Goal: Task Accomplishment & Management: Complete application form

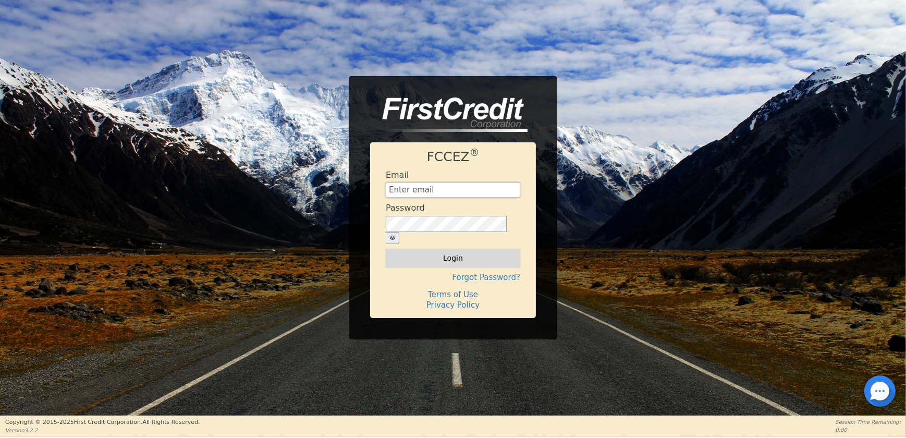
type input "[EMAIL_ADDRESS][DOMAIN_NAME]"
click at [469, 249] on button "Login" at bounding box center [453, 258] width 135 height 18
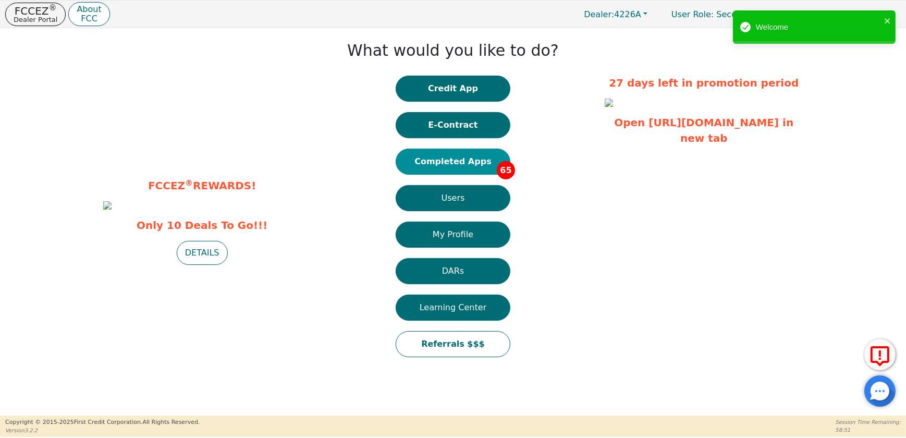
click at [464, 163] on button "Completed Apps 65" at bounding box center [453, 162] width 115 height 26
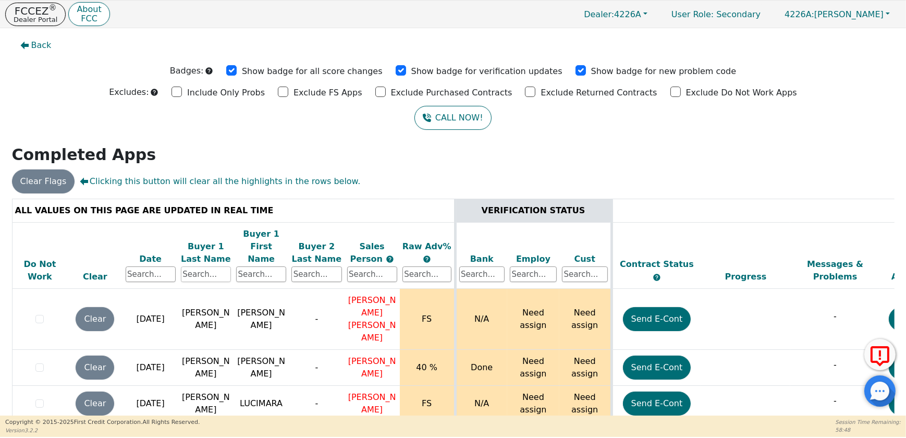
click at [213, 267] on input "text" at bounding box center [206, 275] width 50 height 16
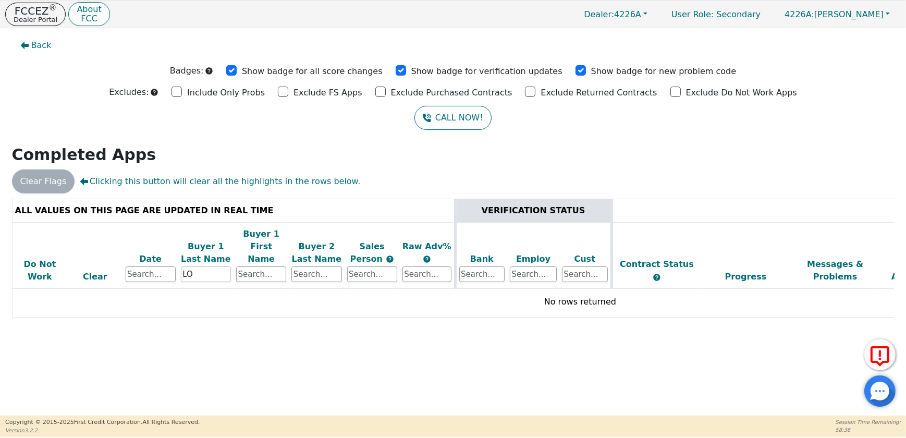
type input "L"
type input "[PERSON_NAME]"
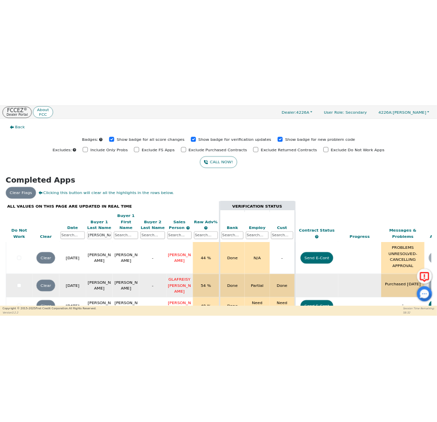
scroll to position [6, 0]
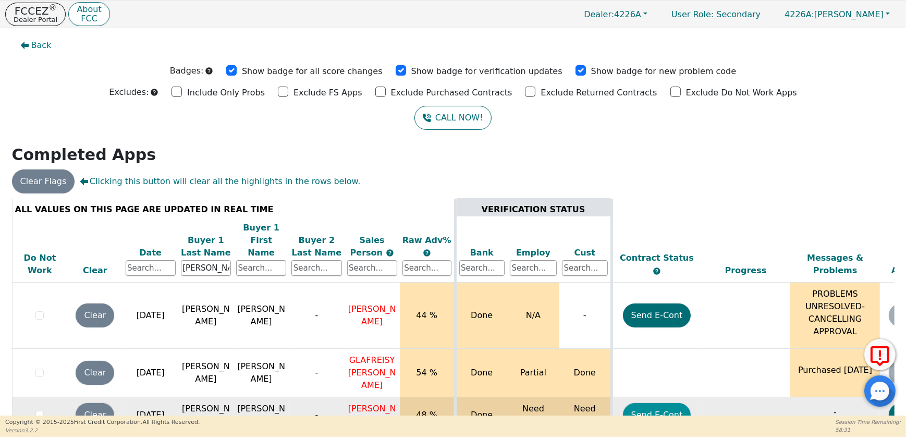
click at [656, 403] on button "Send E-Cont" at bounding box center [657, 415] width 68 height 24
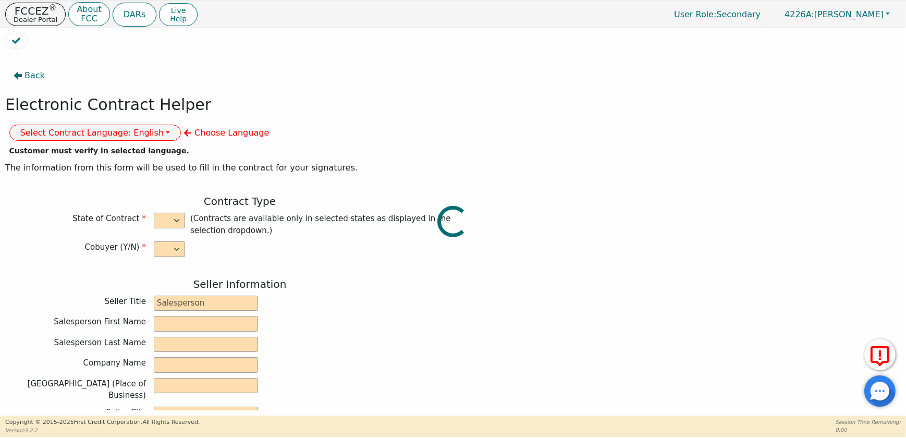
select select "n"
type input "CREDIT ANALYST"
type input "[PERSON_NAME]"
type input "DIAMOND PERFECT. DBA AQUAFEEL"
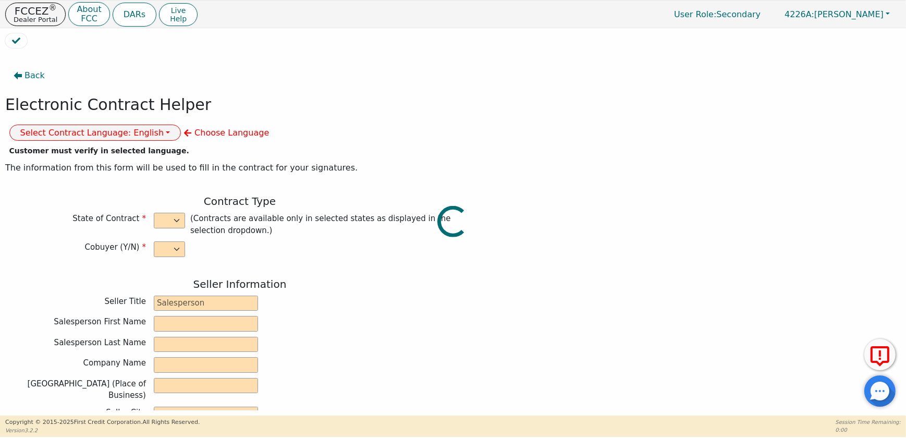
type input "[STREET_ADDRESS]"
type input "WAKE FOREST"
select select "NC"
type input "27587"
type input "[PERSON_NAME]"
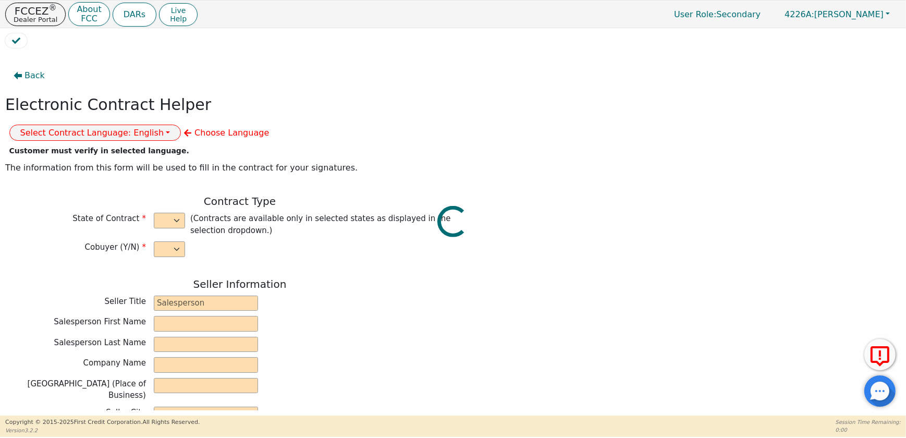
type input "[PERSON_NAME]"
type input "[STREET_ADDRESS]"
type input "ALLENTOWN"
select select "PA"
type input "18102"
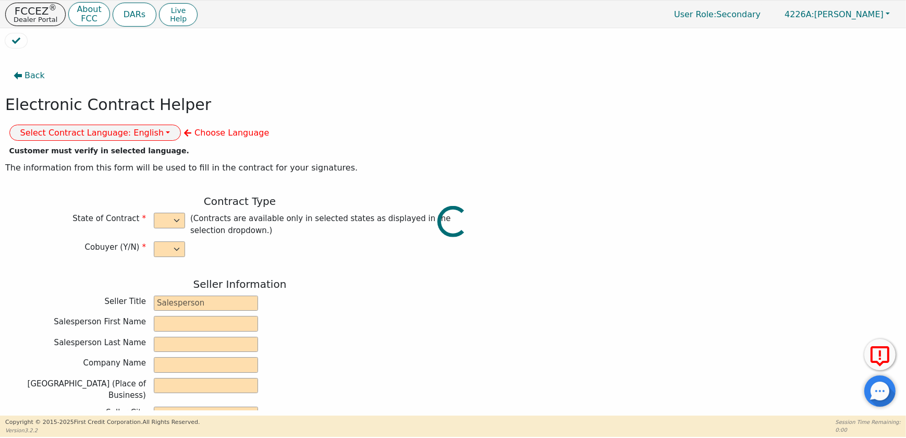
type input "[DATE]"
type input "10.99"
type input "[DATE]"
type input "72"
type input "0"
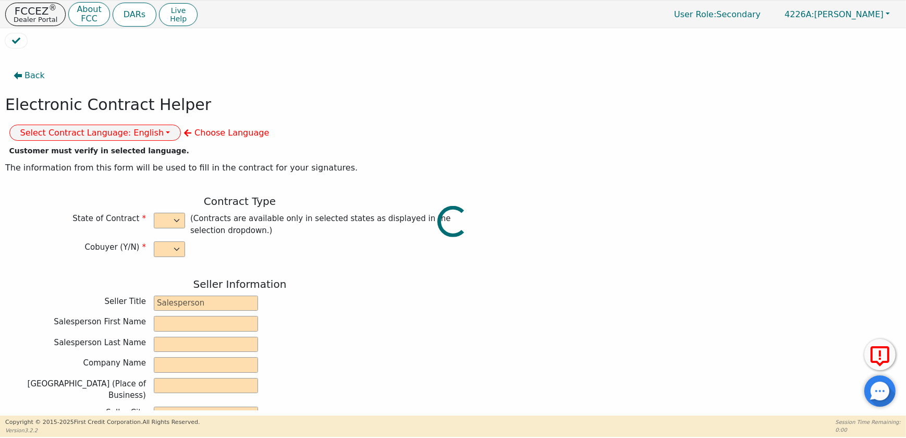
type input "8790.00"
type input "0.00"
type input "8790.00"
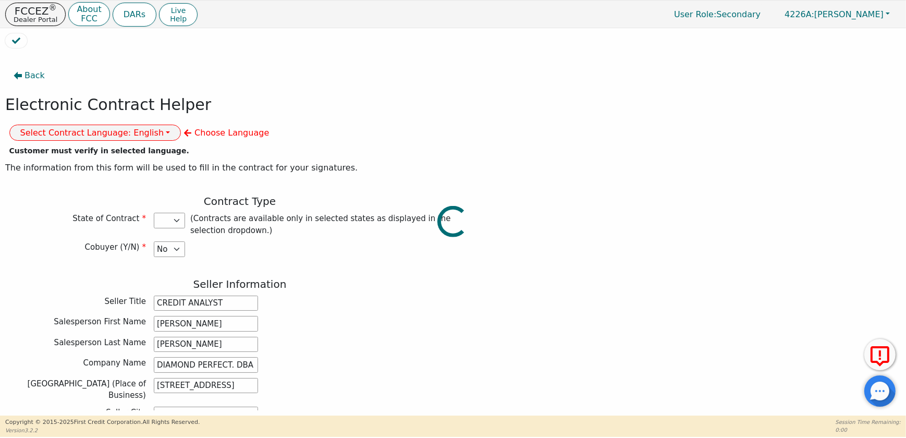
select select "PA"
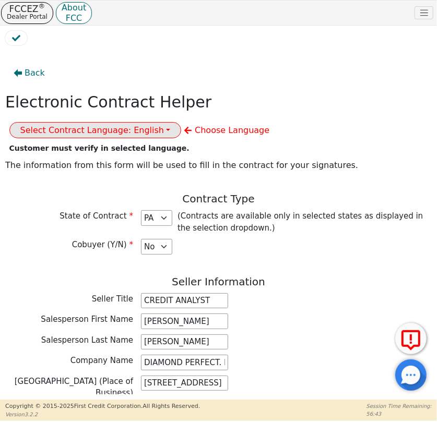
click at [181, 122] on button "Select Contract Language: English" at bounding box center [95, 130] width 172 height 16
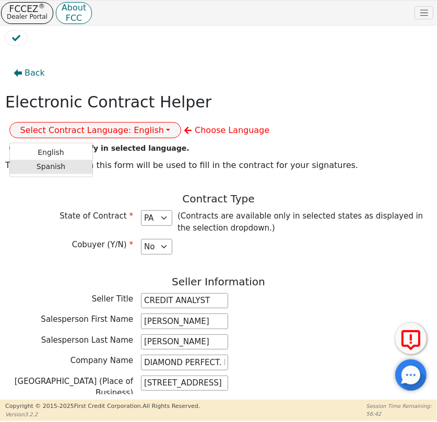
click at [92, 160] on link "Spanish" at bounding box center [51, 167] width 82 height 14
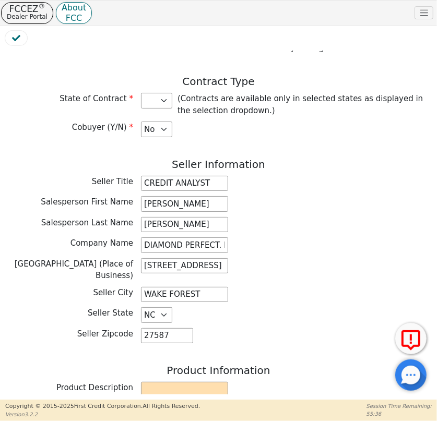
scroll to position [284, 0]
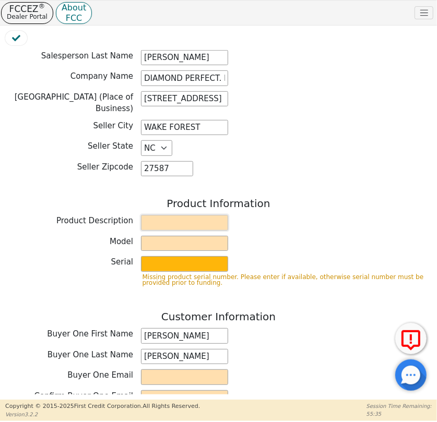
click at [147, 216] on input "text" at bounding box center [184, 223] width 87 height 16
type input "WATER PURIFICATION SYSTEM"
select select "NJ"
type input "AQUAFEEL SYSTEM"
type input "W525"
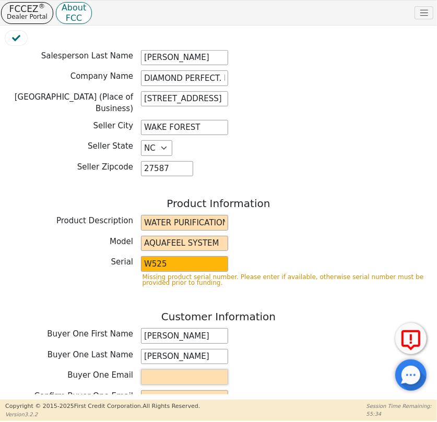
type input "[EMAIL_ADDRESS][DOMAIN_NAME]"
type input "PASSAIC"
select select "NJ"
type input "[DATE]"
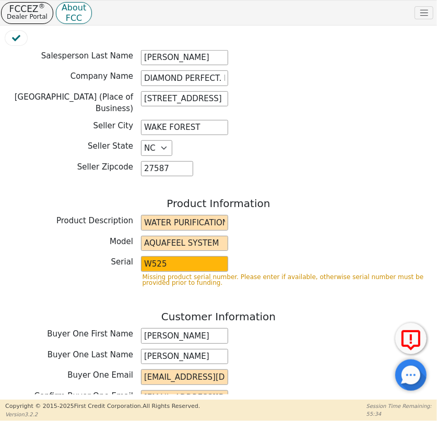
type input "0.00"
type input "167.26"
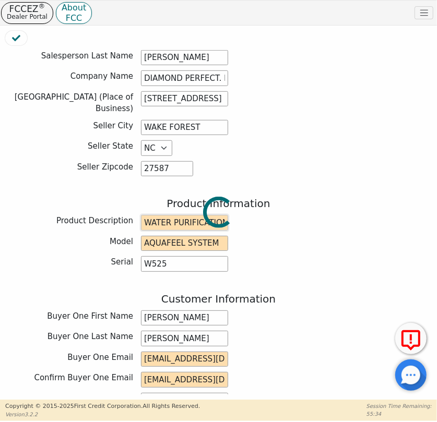
select select "NJ"
type input "12042.72"
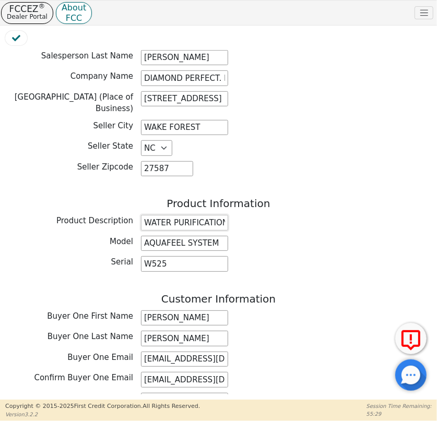
click at [174, 219] on input "WATER PURIFICATION SYSTEM" at bounding box center [184, 223] width 87 height 16
click at [224, 217] on input "WATER PURIFICATION SYSTEM" at bounding box center [184, 223] width 87 height 16
drag, startPoint x: 195, startPoint y: 214, endPoint x: 77, endPoint y: 212, distance: 117.9
click at [77, 215] on div "Product Description WATER PURIFICATION SYSTEM" at bounding box center [218, 223] width 426 height 16
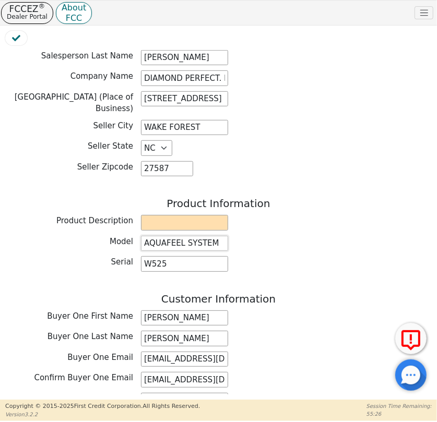
drag, startPoint x: 168, startPoint y: 228, endPoint x: 76, endPoint y: 231, distance: 92.9
click at [76, 236] on div "Model AQUAFEEL SYSTEM" at bounding box center [218, 244] width 426 height 16
type input "EM"
click at [163, 216] on input "text" at bounding box center [184, 223] width 87 height 16
type input "WATER PURIFICATION SYSTEM"
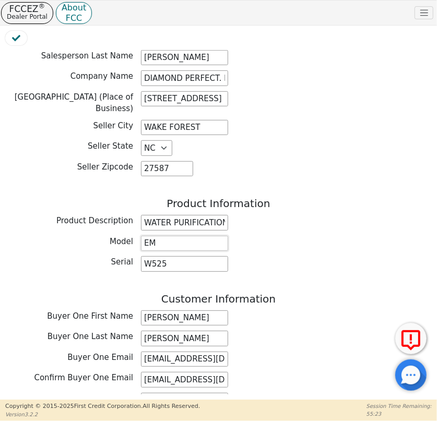
drag, startPoint x: 158, startPoint y: 231, endPoint x: 110, endPoint y: 229, distance: 48.5
click at [110, 236] on div "Model EM" at bounding box center [218, 244] width 426 height 16
click at [168, 237] on input "text" at bounding box center [184, 244] width 87 height 16
type input "AQUAFEEL SYSTEM"
click at [170, 256] on input "W525" at bounding box center [184, 264] width 87 height 16
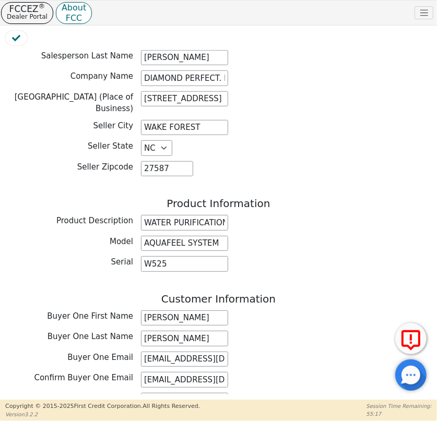
drag, startPoint x: 300, startPoint y: 231, endPoint x: 293, endPoint y: 253, distance: 23.6
click at [300, 236] on div "Model AQUAFEEL SYSTEM" at bounding box center [218, 244] width 426 height 16
drag, startPoint x: 141, startPoint y: 349, endPoint x: 219, endPoint y: 354, distance: 77.8
click at [219, 354] on input "[EMAIL_ADDRESS][DOMAIN_NAME]" at bounding box center [184, 360] width 87 height 16
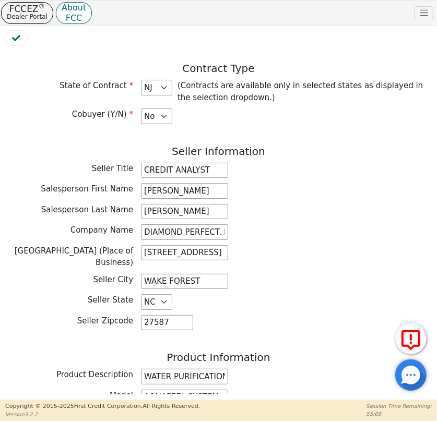
scroll to position [189, 0]
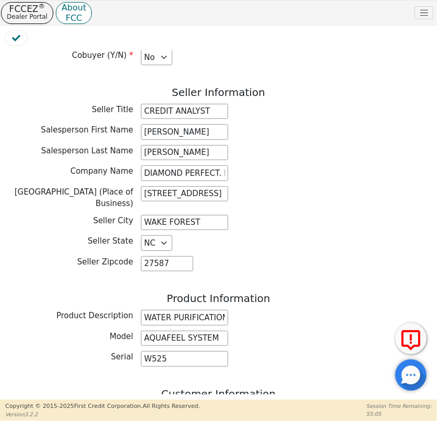
click at [266, 218] on div "Seller City [GEOGRAPHIC_DATA]" at bounding box center [218, 223] width 426 height 16
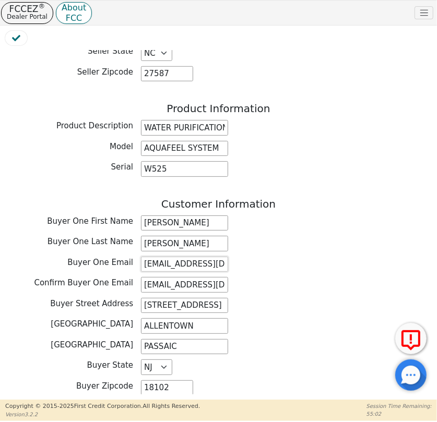
scroll to position [0, 0]
drag, startPoint x: 142, startPoint y: 255, endPoint x: 229, endPoint y: 258, distance: 87.2
click at [229, 258] on div "Buyer One Email [EMAIL_ADDRESS][DOMAIN_NAME]" at bounding box center [218, 265] width 426 height 16
drag, startPoint x: 142, startPoint y: 275, endPoint x: 232, endPoint y: 278, distance: 89.8
click at [232, 278] on div "Confirm Buyer One Email [EMAIL_ADDRESS][DOMAIN_NAME]" at bounding box center [218, 285] width 426 height 16
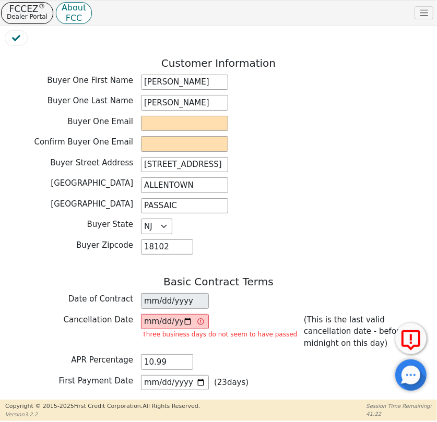
scroll to position [522, 0]
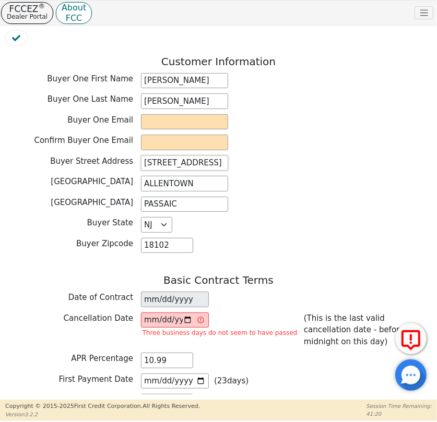
drag, startPoint x: 154, startPoint y: 160, endPoint x: 254, endPoint y: 175, distance: 101.4
click at [215, 163] on div "[GEOGRAPHIC_DATA] Address [STREET_ADDRESS]" at bounding box center [218, 164] width 426 height 18
drag, startPoint x: 201, startPoint y: 173, endPoint x: 140, endPoint y: 173, distance: 61.0
click at [141, 176] on input "ALLENTOWN" at bounding box center [184, 184] width 87 height 16
click at [343, 205] on div "Buyer County PASSAIC" at bounding box center [218, 206] width 426 height 18
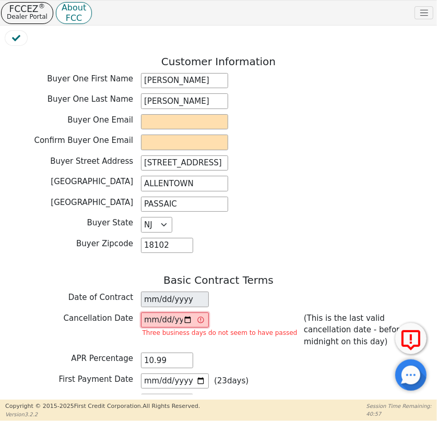
click at [193, 312] on input "[DATE]" at bounding box center [175, 320] width 68 height 16
click at [180, 313] on input "[DATE]" at bounding box center [175, 320] width 68 height 16
click at [185, 312] on input "[DATE]" at bounding box center [175, 320] width 68 height 16
click at [187, 312] on input "[DATE]" at bounding box center [175, 320] width 68 height 16
click at [186, 312] on input "[DATE]" at bounding box center [175, 320] width 68 height 16
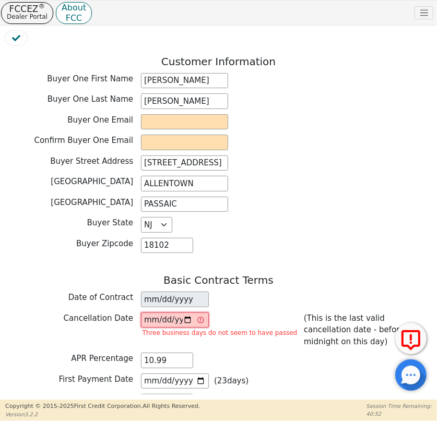
type input "[DATE]"
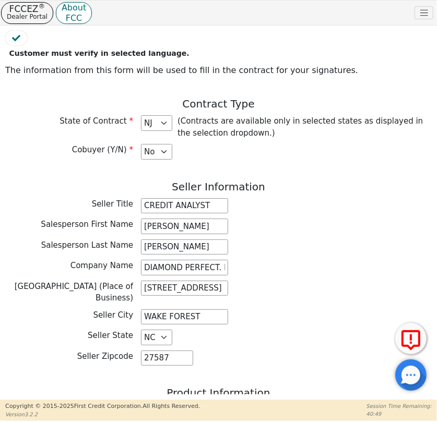
scroll to position [94, 0]
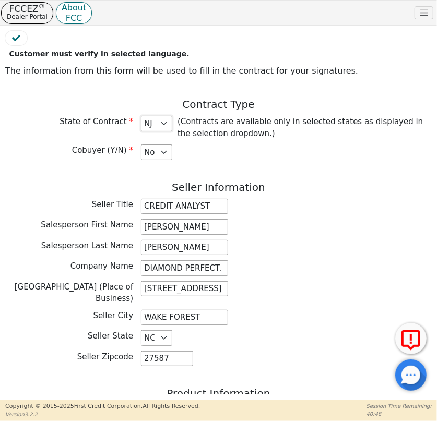
click at [160, 124] on select "AZ CA CO [GEOGRAPHIC_DATA] [GEOGRAPHIC_DATA] [GEOGRAPHIC_DATA] IA ID [GEOGRAPHI…" at bounding box center [156, 124] width 31 height 16
click at [141, 116] on select "AZ CA CO [GEOGRAPHIC_DATA] [GEOGRAPHIC_DATA] [GEOGRAPHIC_DATA] IA ID [GEOGRAPHI…" at bounding box center [156, 124] width 31 height 16
select select "PA"
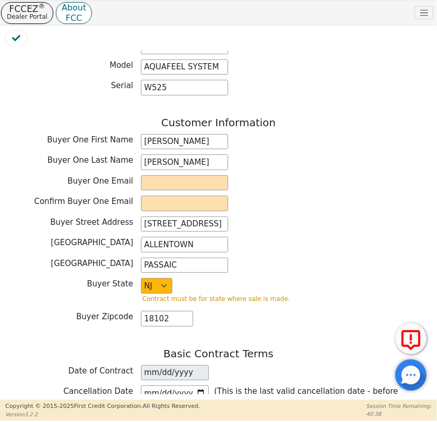
scroll to position [474, 0]
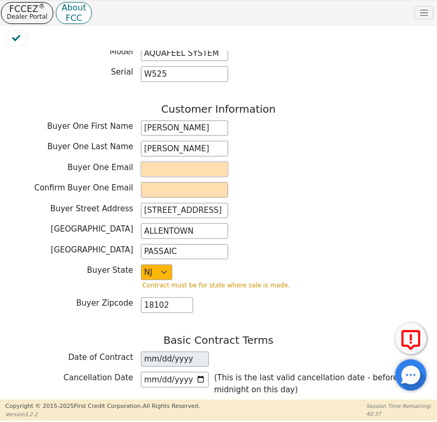
click at [158, 162] on input "email" at bounding box center [184, 170] width 87 height 16
click at [168, 164] on input "email" at bounding box center [184, 170] width 87 height 16
paste input "[EMAIL_ADDRESS][DOMAIN_NAME]"
type input "[EMAIL_ADDRESS][DOMAIN_NAME]"
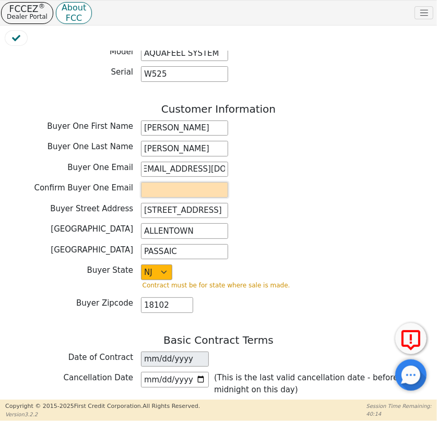
click at [151, 185] on input "email" at bounding box center [184, 190] width 87 height 16
paste input "[EMAIL_ADDRESS][DOMAIN_NAME]"
type input "[EMAIL_ADDRESS][DOMAIN_NAME]"
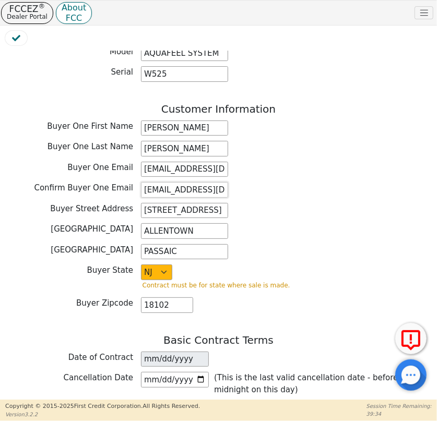
scroll to position [616, 0]
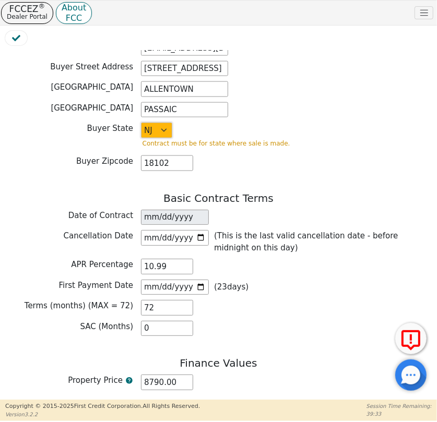
click at [164, 123] on select "AK AL AR AZ CA CO CT DC DE FL [GEOGRAPHIC_DATA] HI IA ID IL IN KS [GEOGRAPHIC_D…" at bounding box center [156, 131] width 31 height 16
drag, startPoint x: 161, startPoint y: 123, endPoint x: 151, endPoint y: 124, distance: 10.4
click at [151, 124] on select "AK AL AR AZ CA CO CT DC DE FL [GEOGRAPHIC_DATA] HI IA ID IL IN KS [GEOGRAPHIC_D…" at bounding box center [156, 131] width 31 height 16
select select "PA"
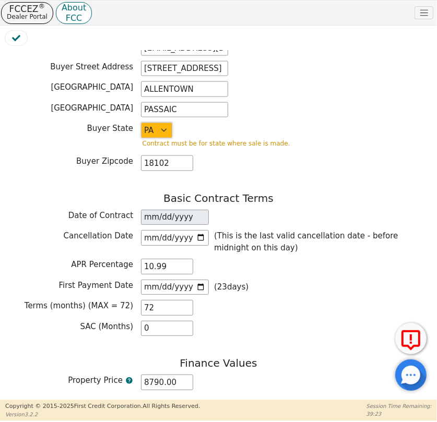
click at [141, 123] on select "AK AL AR AZ CA CO CT DC DE FL [GEOGRAPHIC_DATA] HI IA ID IL IN KS [GEOGRAPHIC_D…" at bounding box center [156, 131] width 31 height 16
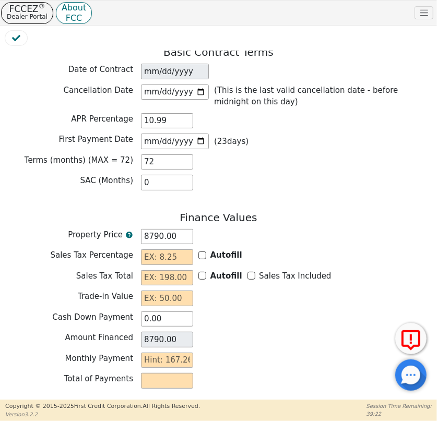
scroll to position [758, 0]
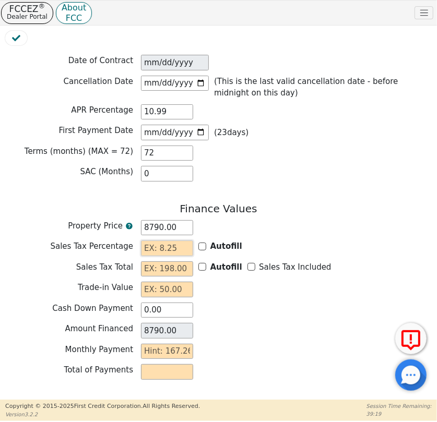
click at [165, 243] on input "text" at bounding box center [167, 248] width 52 height 16
type input "0.00"
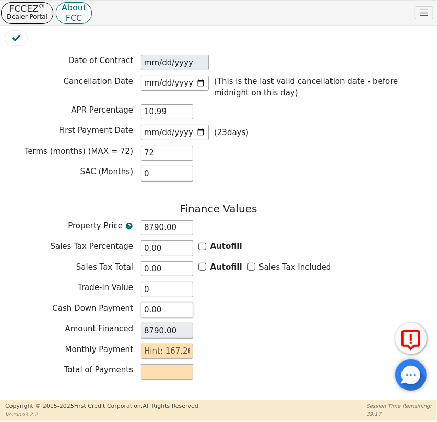
type input "0.00"
click at [166, 345] on input "text" at bounding box center [167, 352] width 52 height 16
type input "1"
type input "72.00"
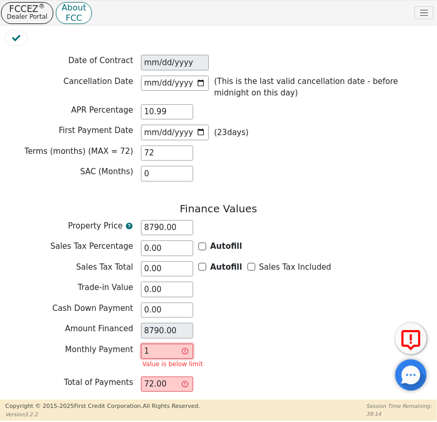
type input "16"
type input "1152.00"
type input "167"
type input "12024.00"
type input "167.2"
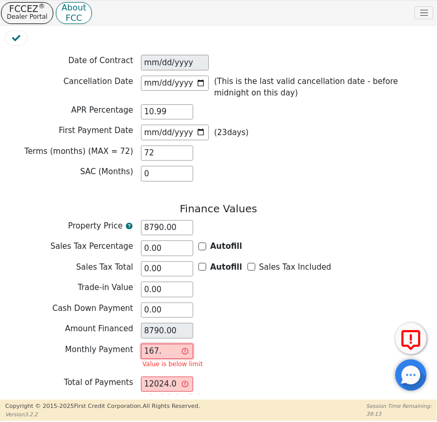
type input "12038.40"
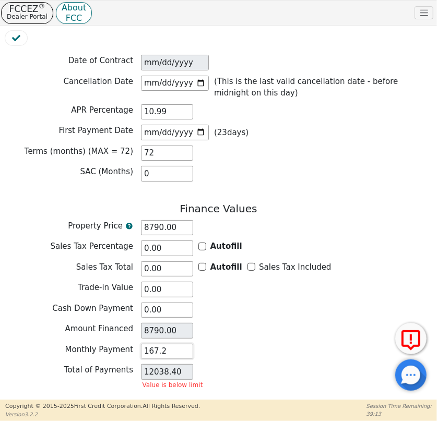
type input "167.26"
type input "12042.72"
type input "167.26"
click at [247, 353] on div "Monthly Payment 167.26" at bounding box center [218, 353] width 426 height 18
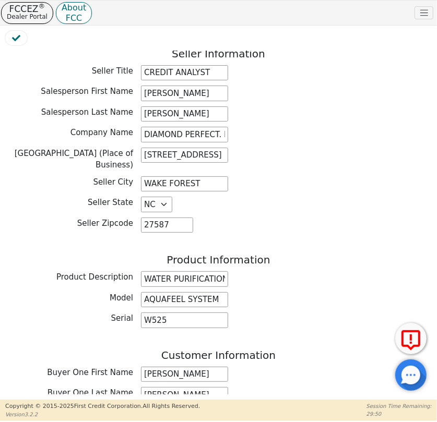
scroll to position [227, 0]
drag, startPoint x: 162, startPoint y: 96, endPoint x: 130, endPoint y: 95, distance: 31.3
click at [130, 95] on div "Salesperson First Name [PERSON_NAME]" at bounding box center [218, 94] width 426 height 16
type input "[PERSON_NAME]"
click at [245, 89] on div "Salesperson First Name [PERSON_NAME]" at bounding box center [218, 94] width 426 height 16
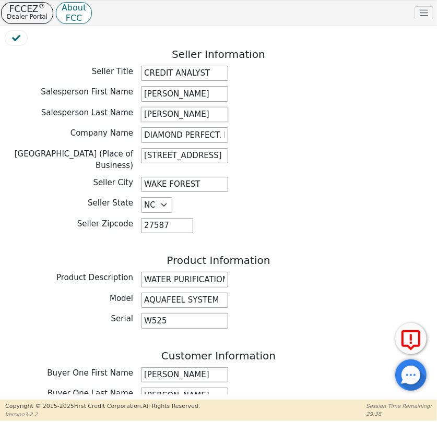
drag, startPoint x: 122, startPoint y: 115, endPoint x: 108, endPoint y: 114, distance: 14.1
click at [111, 114] on div "Salesperson Last Name [PERSON_NAME]" at bounding box center [218, 115] width 426 height 16
type input "GOMARIZ"
click at [314, 95] on div "Salesperson First Name [PERSON_NAME]" at bounding box center [218, 94] width 426 height 16
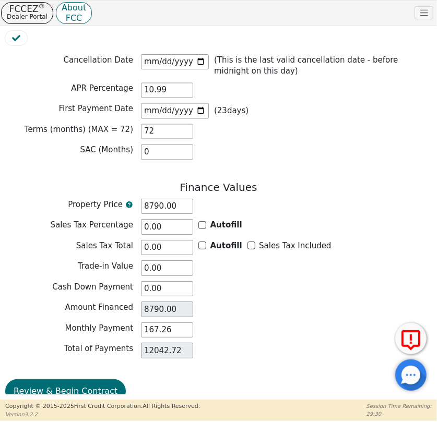
scroll to position [796, 0]
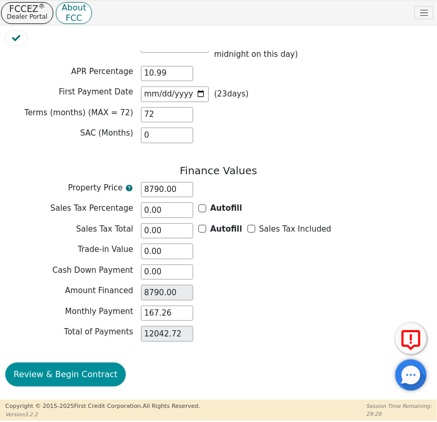
click at [79, 362] on button "Review & Begin Contract" at bounding box center [65, 374] width 120 height 24
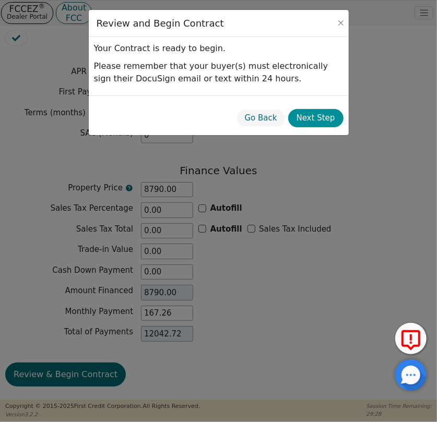
click at [322, 120] on button "Next Step" at bounding box center [315, 118] width 55 height 18
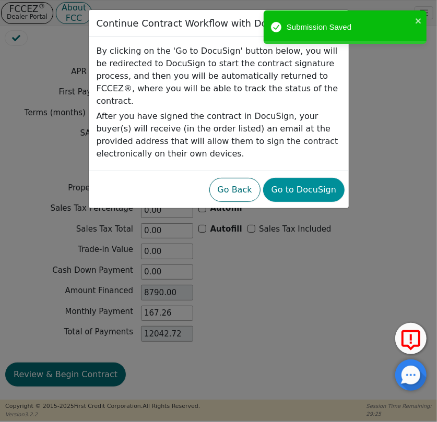
click at [306, 184] on button "Go to DocuSign" at bounding box center [303, 190] width 81 height 24
